Goal: Transaction & Acquisition: Book appointment/travel/reservation

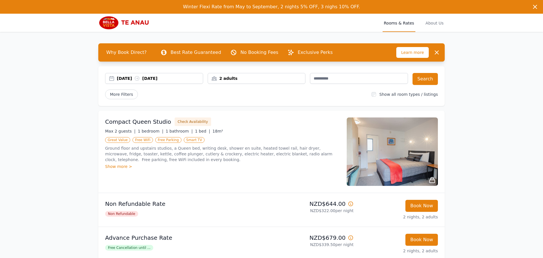
click at [134, 77] on div "[DATE] [DATE]" at bounding box center [160, 78] width 86 height 6
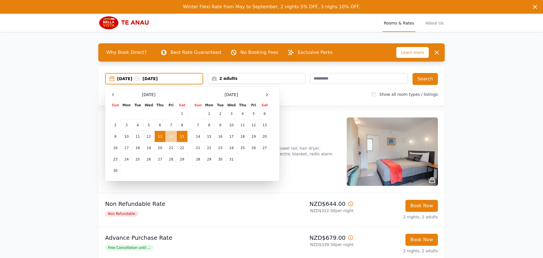
click at [170, 136] on td "14" at bounding box center [170, 136] width 11 height 11
click at [116, 146] on td "16" at bounding box center [115, 147] width 11 height 11
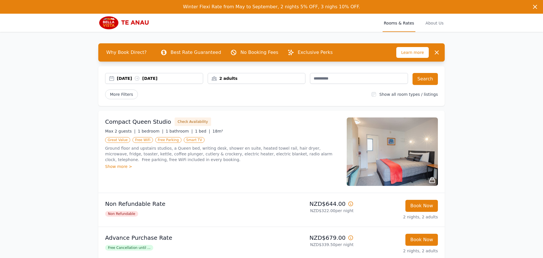
click at [167, 80] on div "[DATE] [DATE]" at bounding box center [160, 78] width 86 height 6
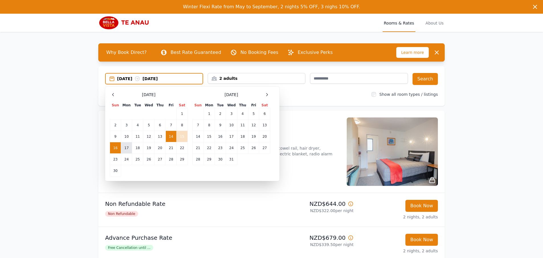
click at [128, 148] on td "17" at bounding box center [126, 147] width 11 height 11
click at [171, 138] on td "14" at bounding box center [170, 136] width 11 height 11
click at [125, 148] on td "17" at bounding box center [126, 147] width 11 height 11
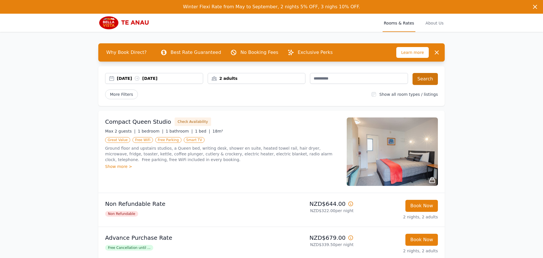
click at [424, 84] on button "Search" at bounding box center [424, 79] width 25 height 12
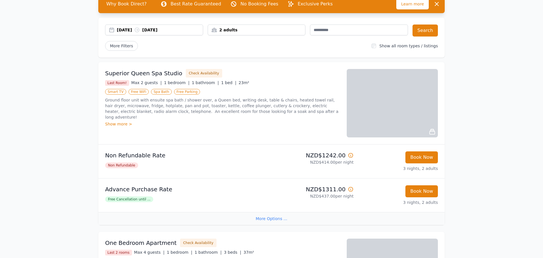
scroll to position [38, 0]
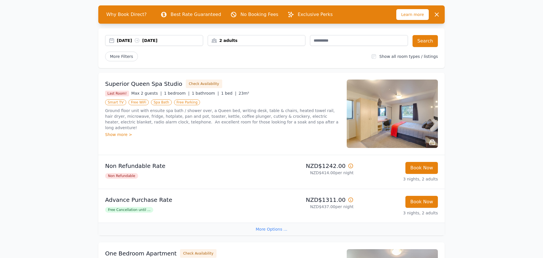
click at [496, 96] on div "Winter Flexi Rate from May to September, 2 nights 5% OFF, 3 nighs 10% OFF. Wint…" at bounding box center [271, 220] width 543 height 517
click at [410, 116] on img at bounding box center [391, 113] width 91 height 68
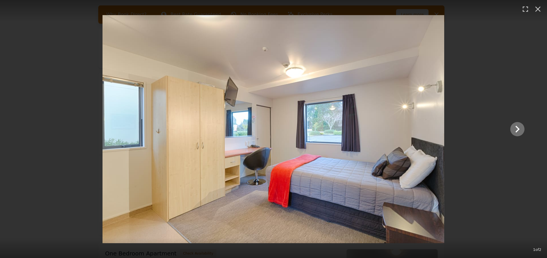
click at [516, 128] on icon "Show slide 2 of 2" at bounding box center [517, 129] width 14 height 14
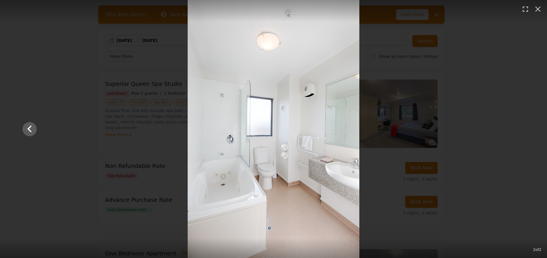
click at [516, 128] on div at bounding box center [273, 129] width 513 height 258
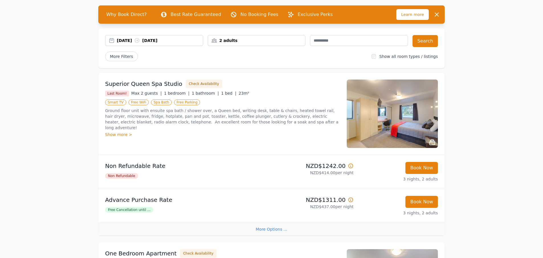
click at [121, 40] on div "[DATE] [DATE]" at bounding box center [160, 41] width 86 height 6
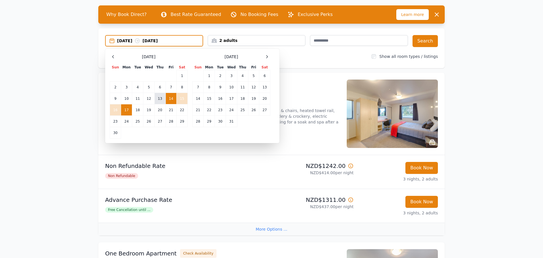
click at [159, 98] on td "13" at bounding box center [159, 98] width 11 height 11
click at [113, 114] on td "16" at bounding box center [115, 109] width 11 height 11
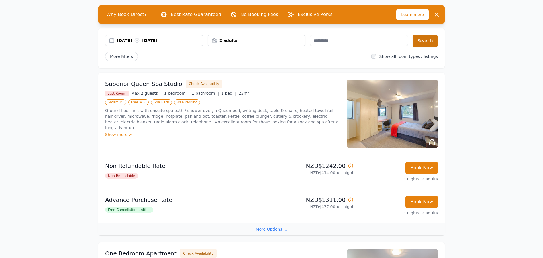
click at [422, 41] on button "Search" at bounding box center [424, 41] width 25 height 12
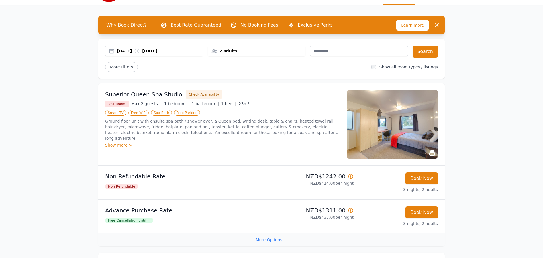
click at [510, 23] on div "Winter Flexi Rate from May to September, 2 nights 5% OFF, 3 nighs 10% OFF. Wint…" at bounding box center [271, 231] width 543 height 517
